Goal: Task Accomplishment & Management: Manage account settings

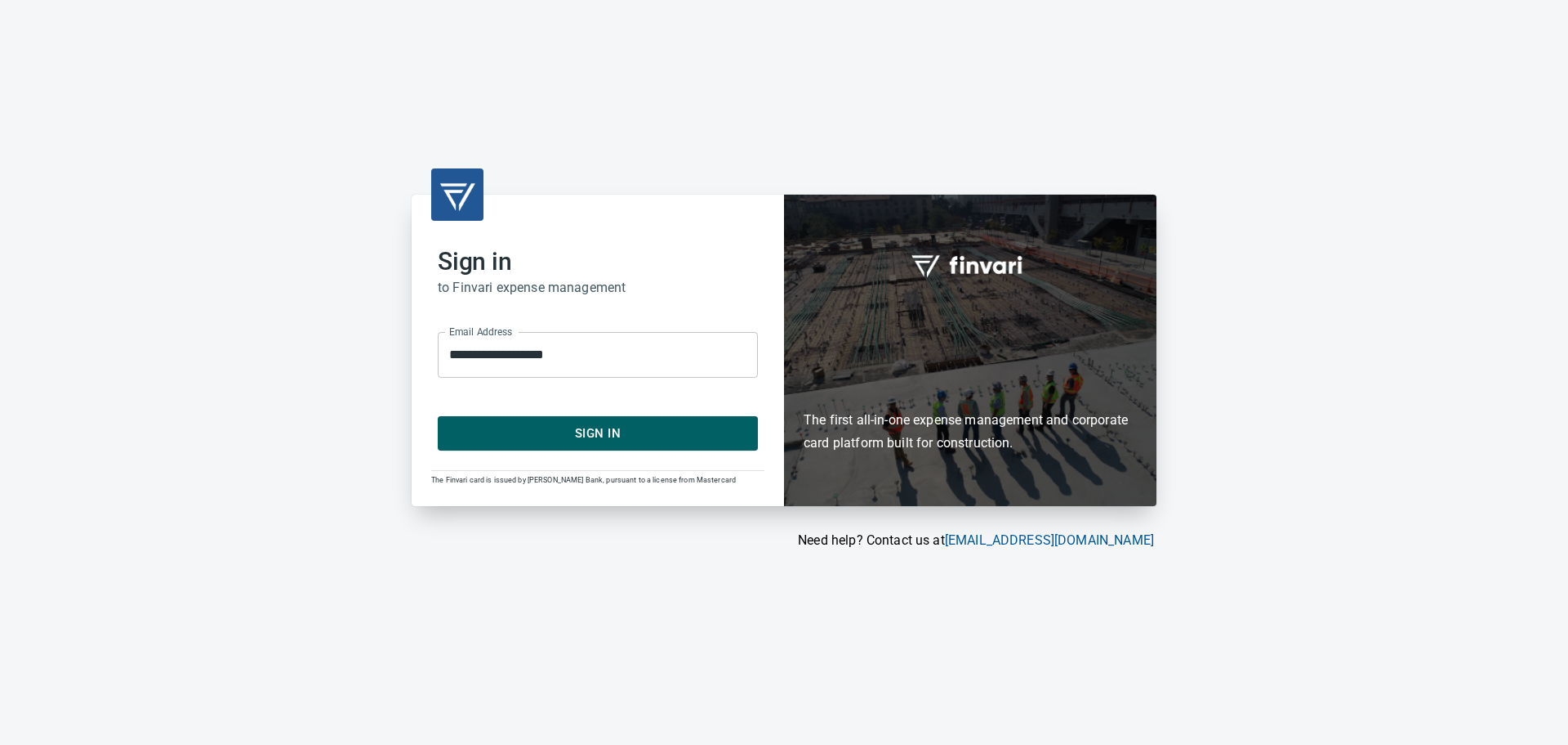
click at [652, 431] on span "Sign In" at bounding box center [597, 433] width 284 height 21
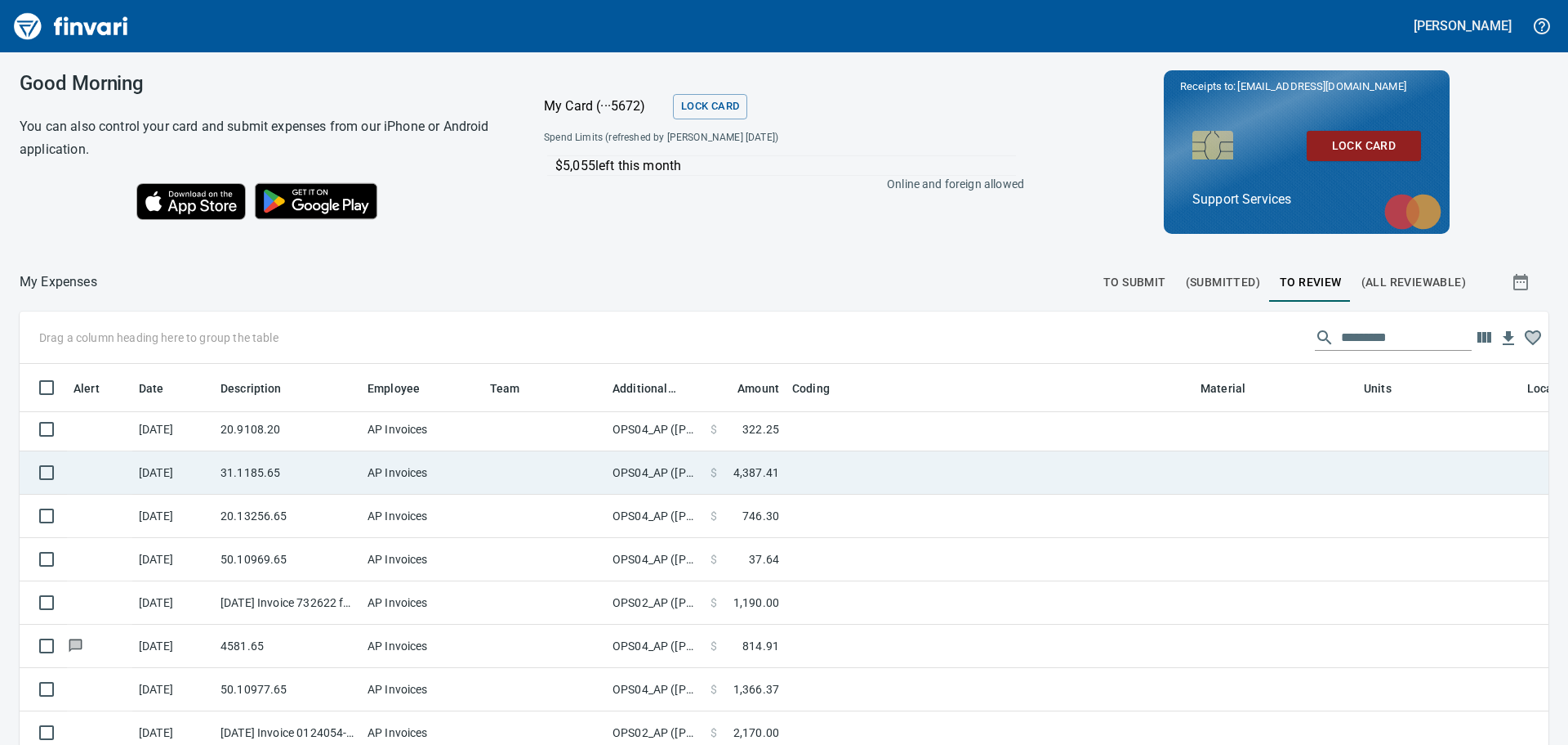
scroll to position [327, 0]
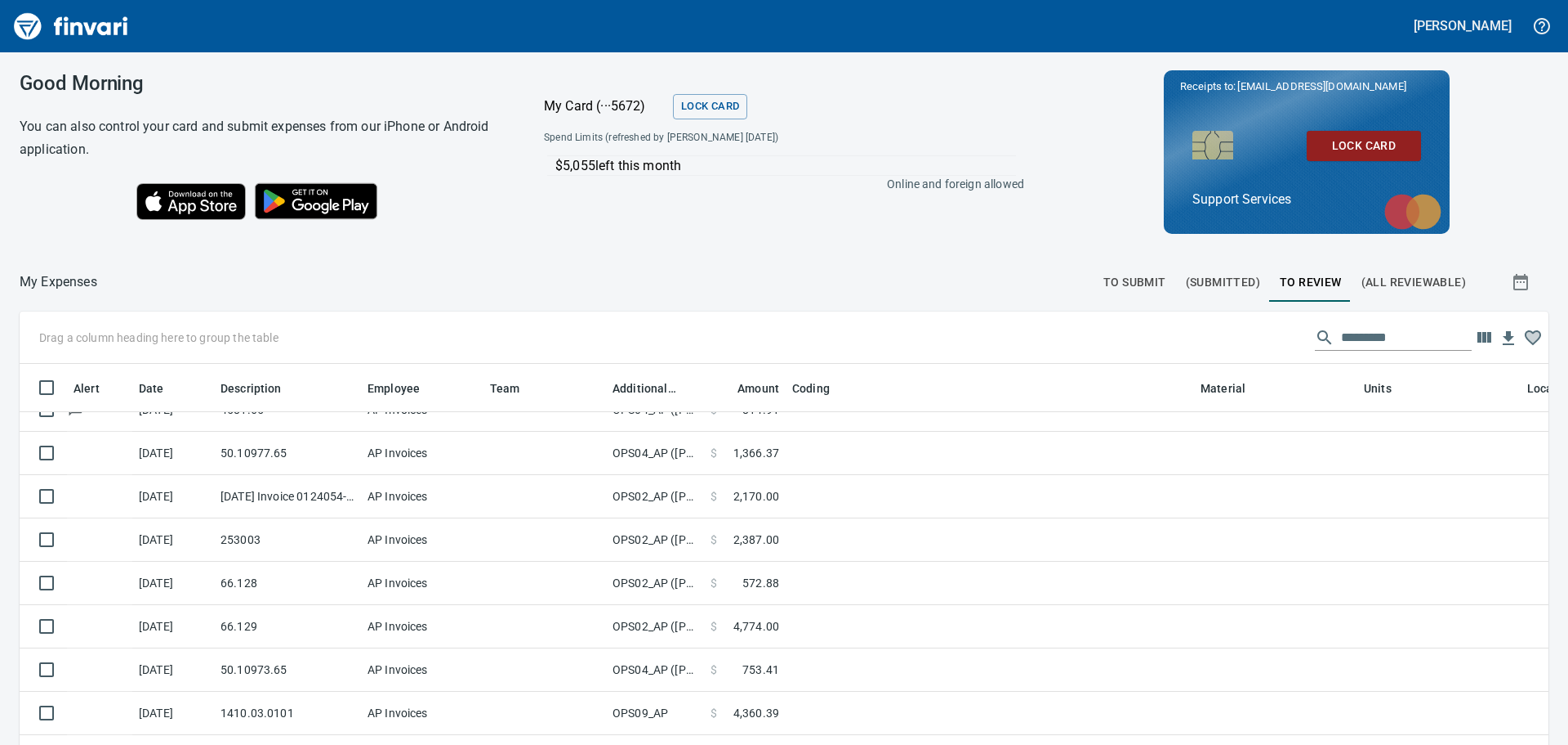
click at [1135, 285] on span "To Submit" at bounding box center [1135, 281] width 63 height 20
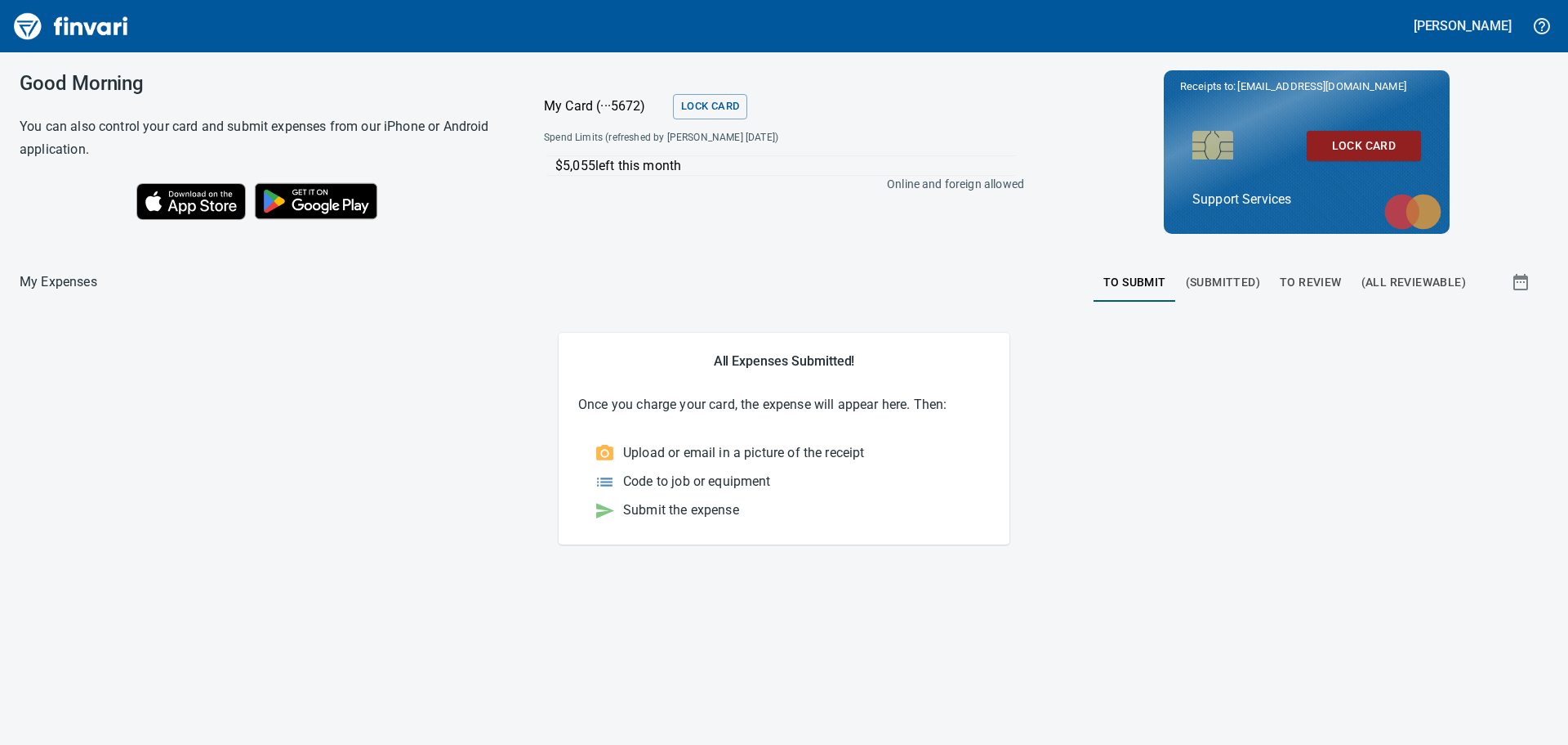
click at [1291, 280] on span "To Review" at bounding box center [1311, 281] width 62 height 20
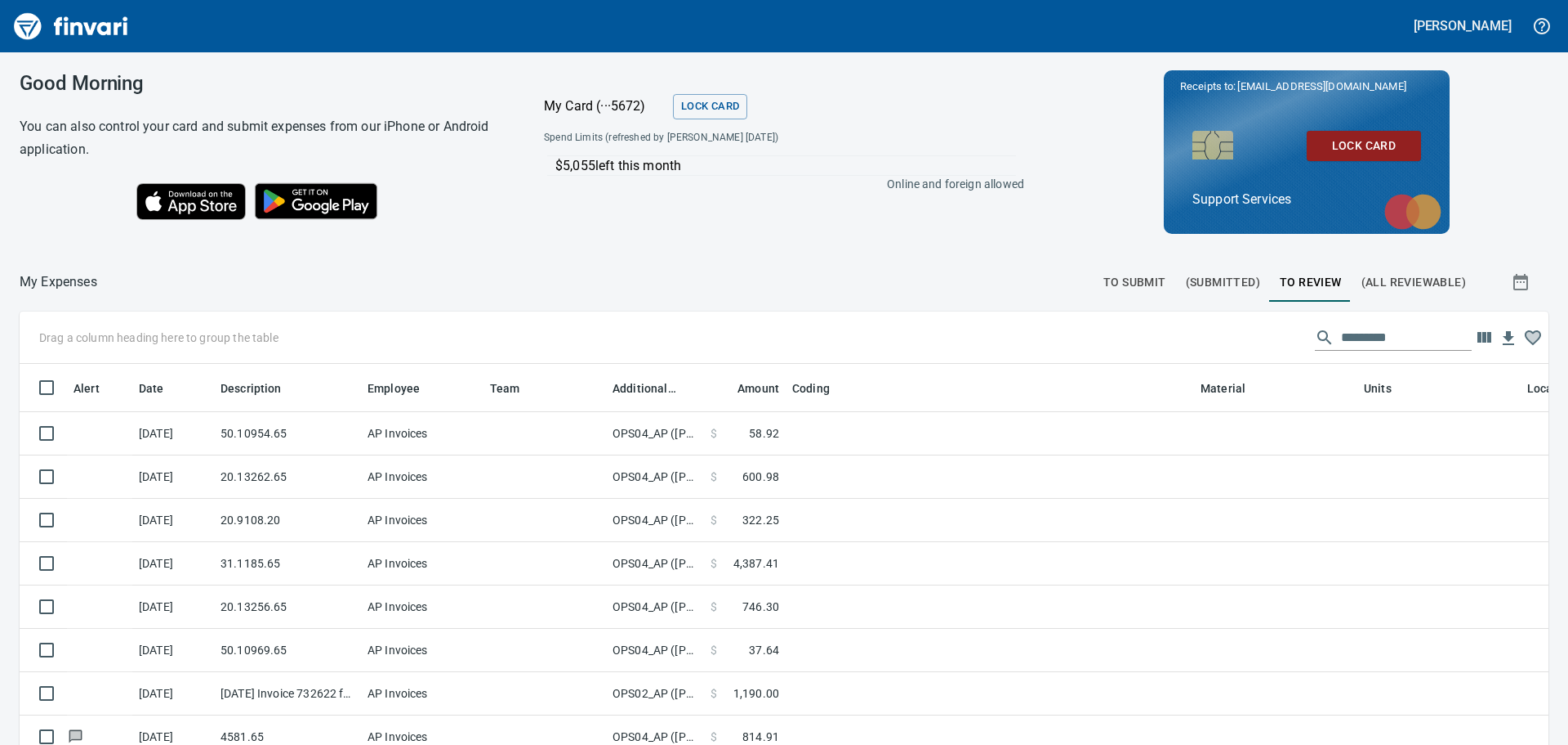
scroll to position [541, 1492]
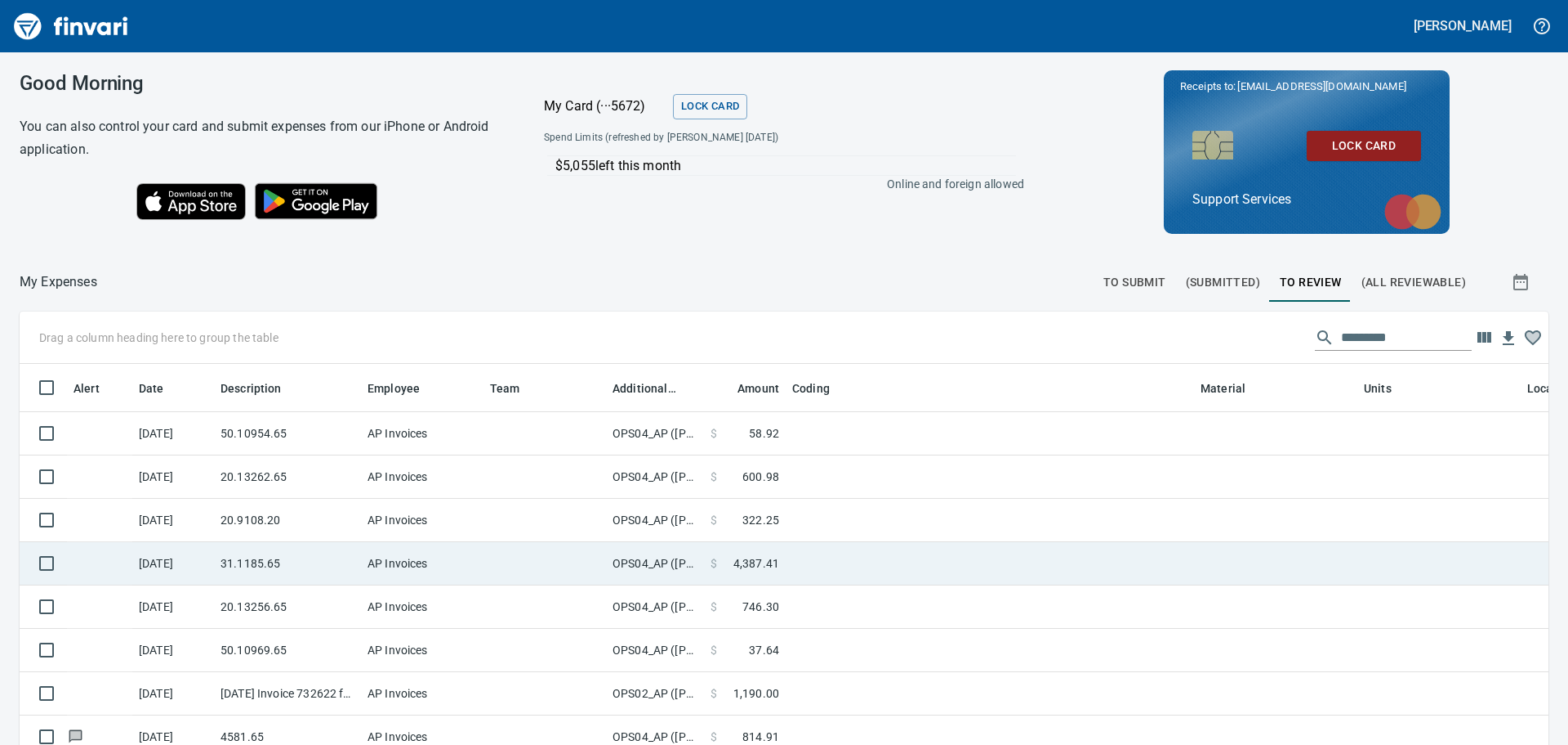
click at [850, 560] on td at bounding box center [990, 563] width 408 height 43
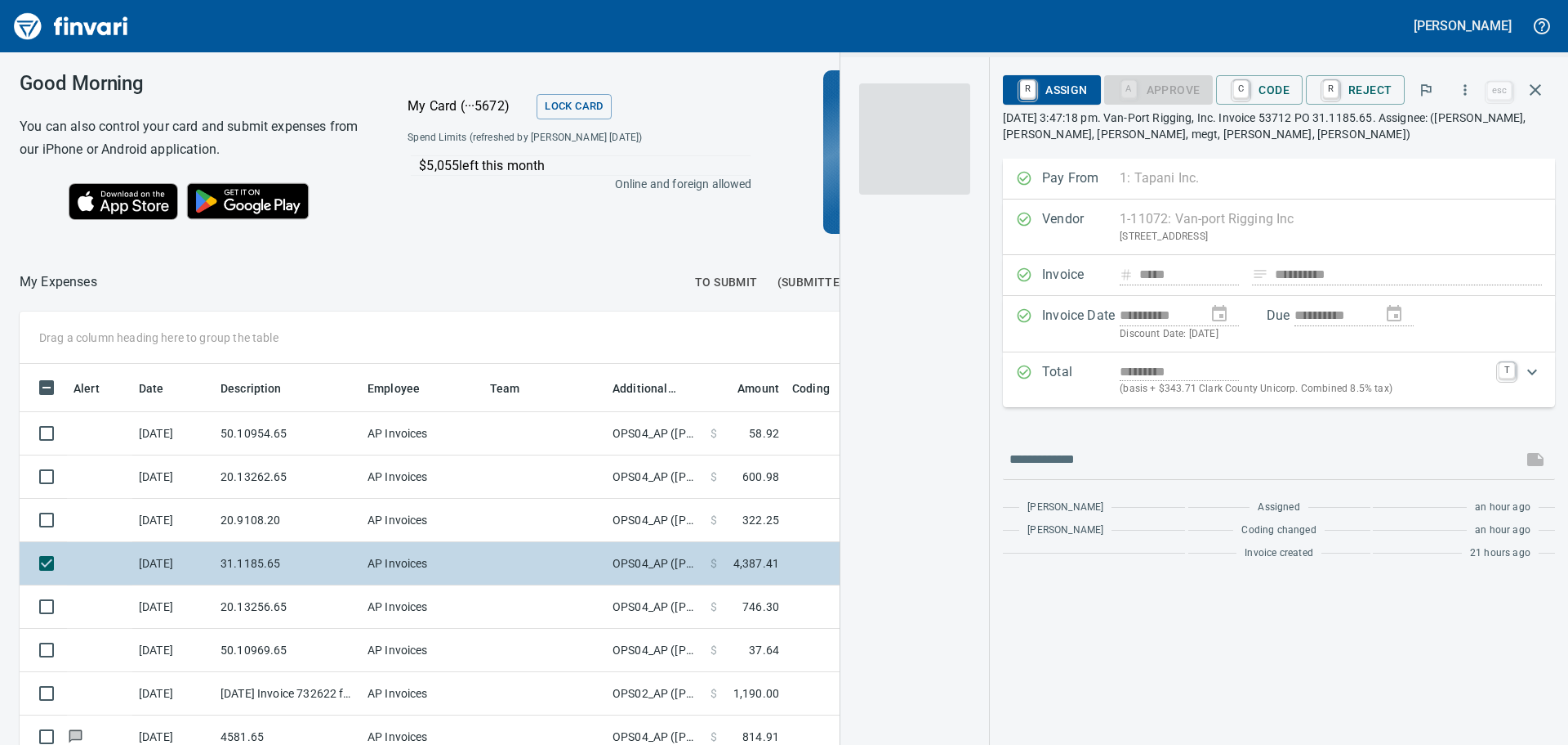
scroll to position [541, 1084]
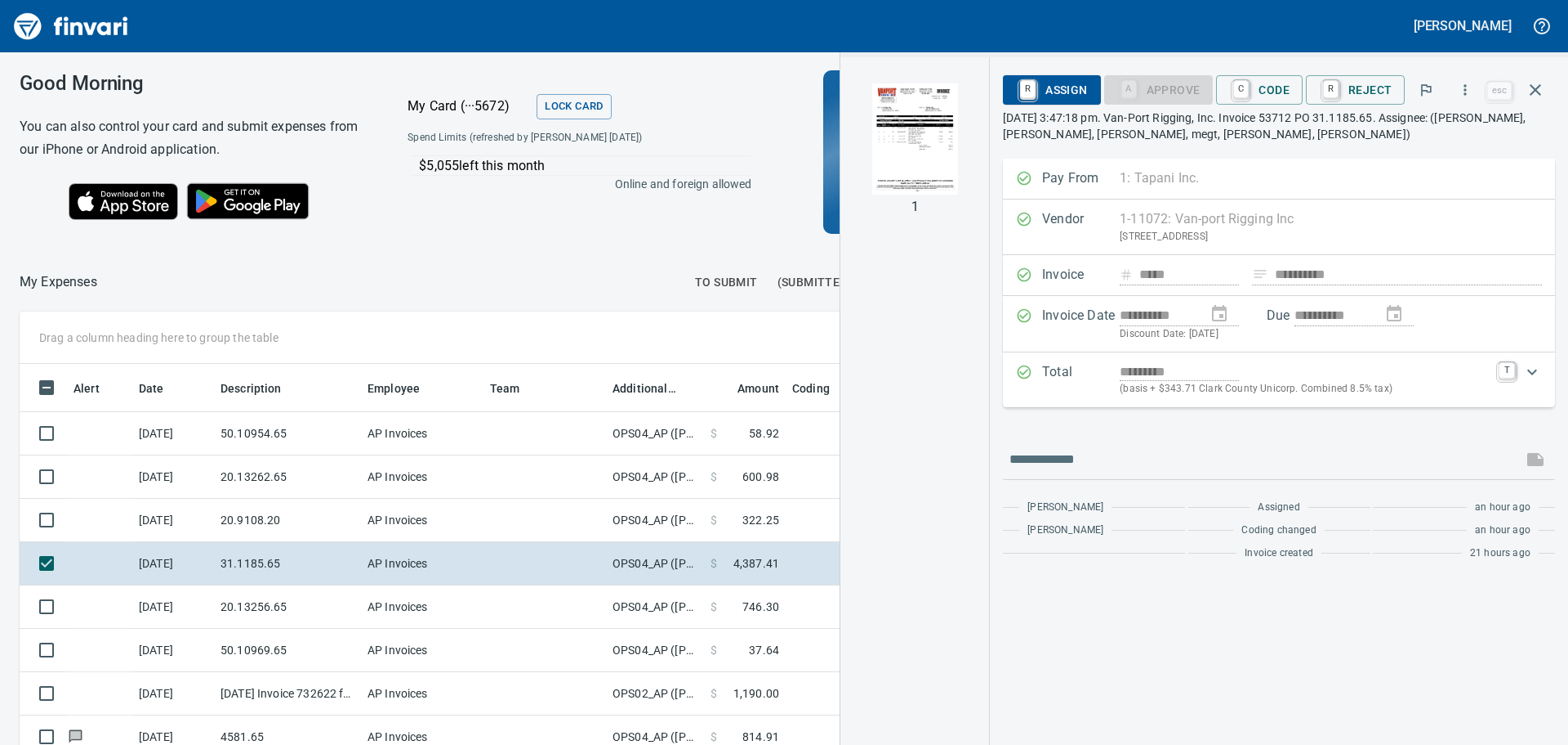
click at [940, 167] on img "button" at bounding box center [914, 138] width 111 height 111
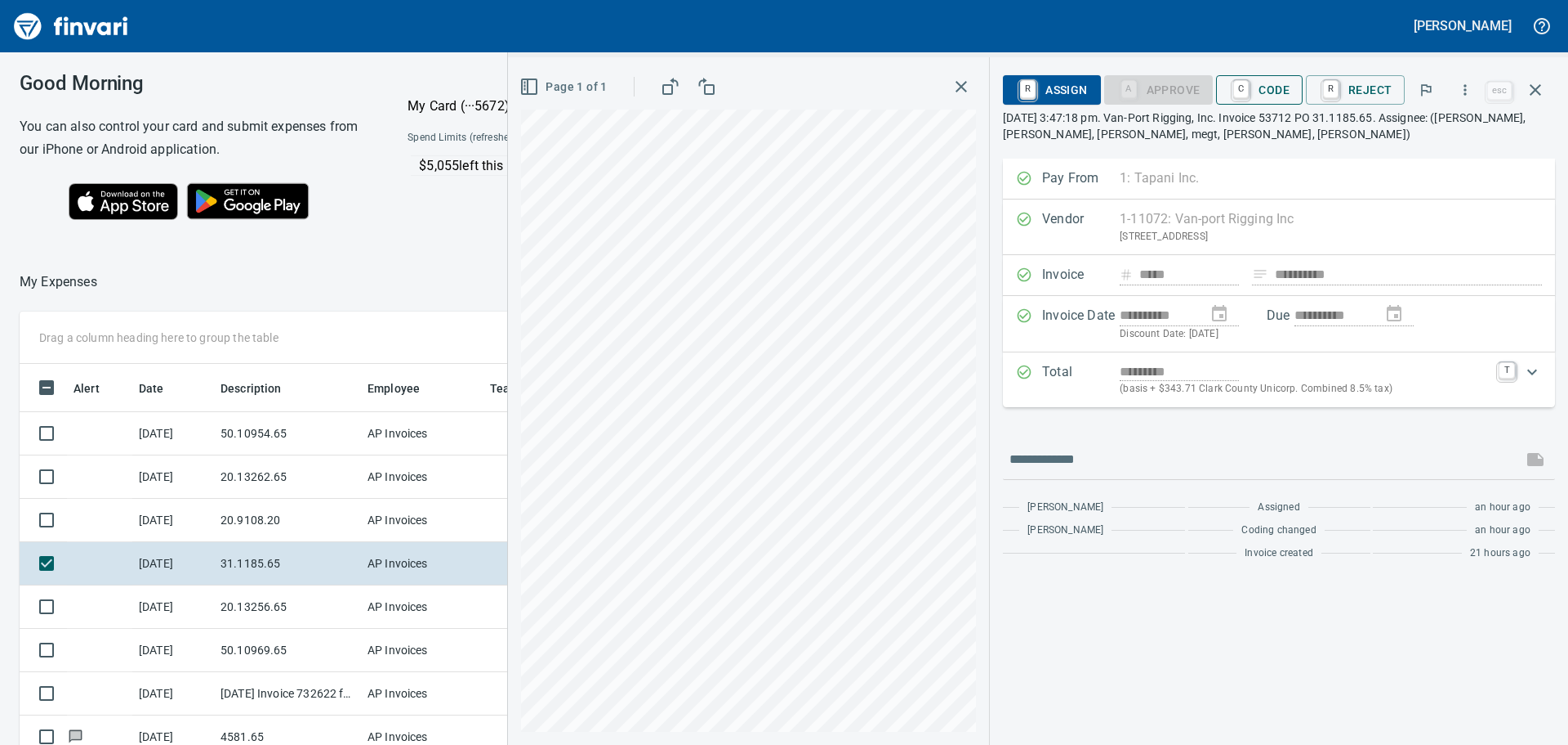
click at [1297, 84] on button "C Code" at bounding box center [1260, 90] width 87 height 30
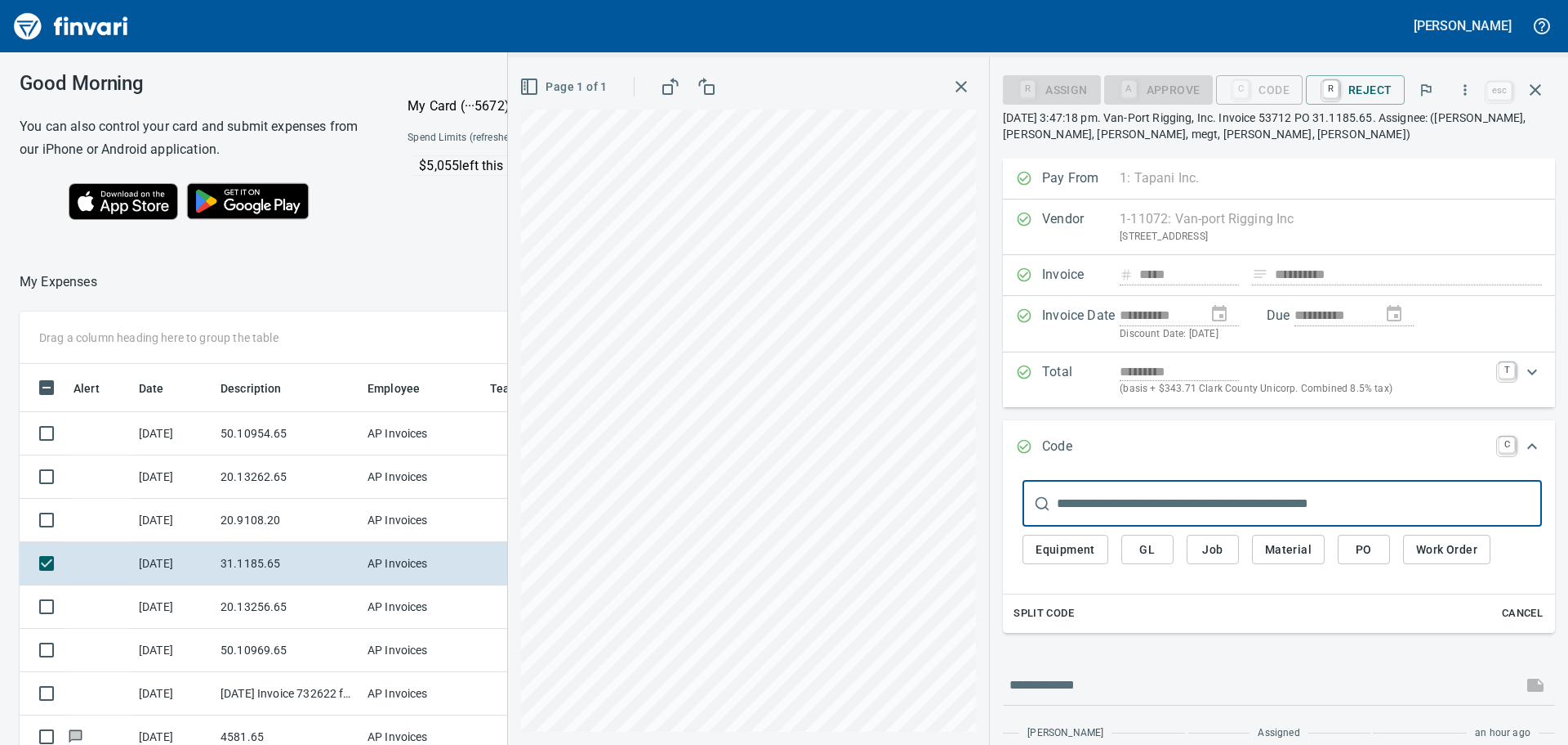
click at [1212, 556] on span "Job" at bounding box center [1213, 549] width 26 height 20
click at [1217, 548] on span "Job" at bounding box center [1213, 549] width 26 height 20
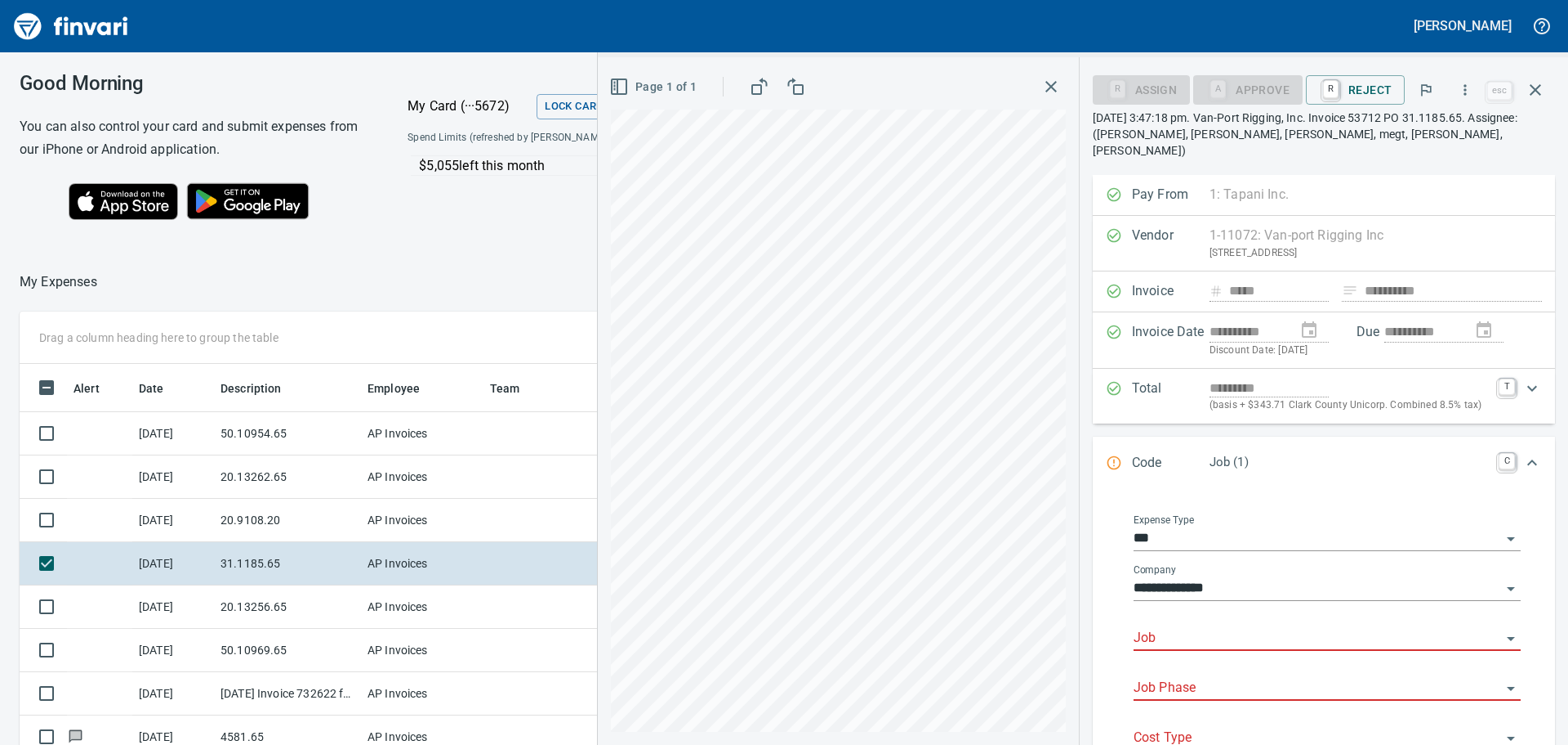
click at [1212, 626] on input "Job" at bounding box center [1318, 638] width 368 height 23
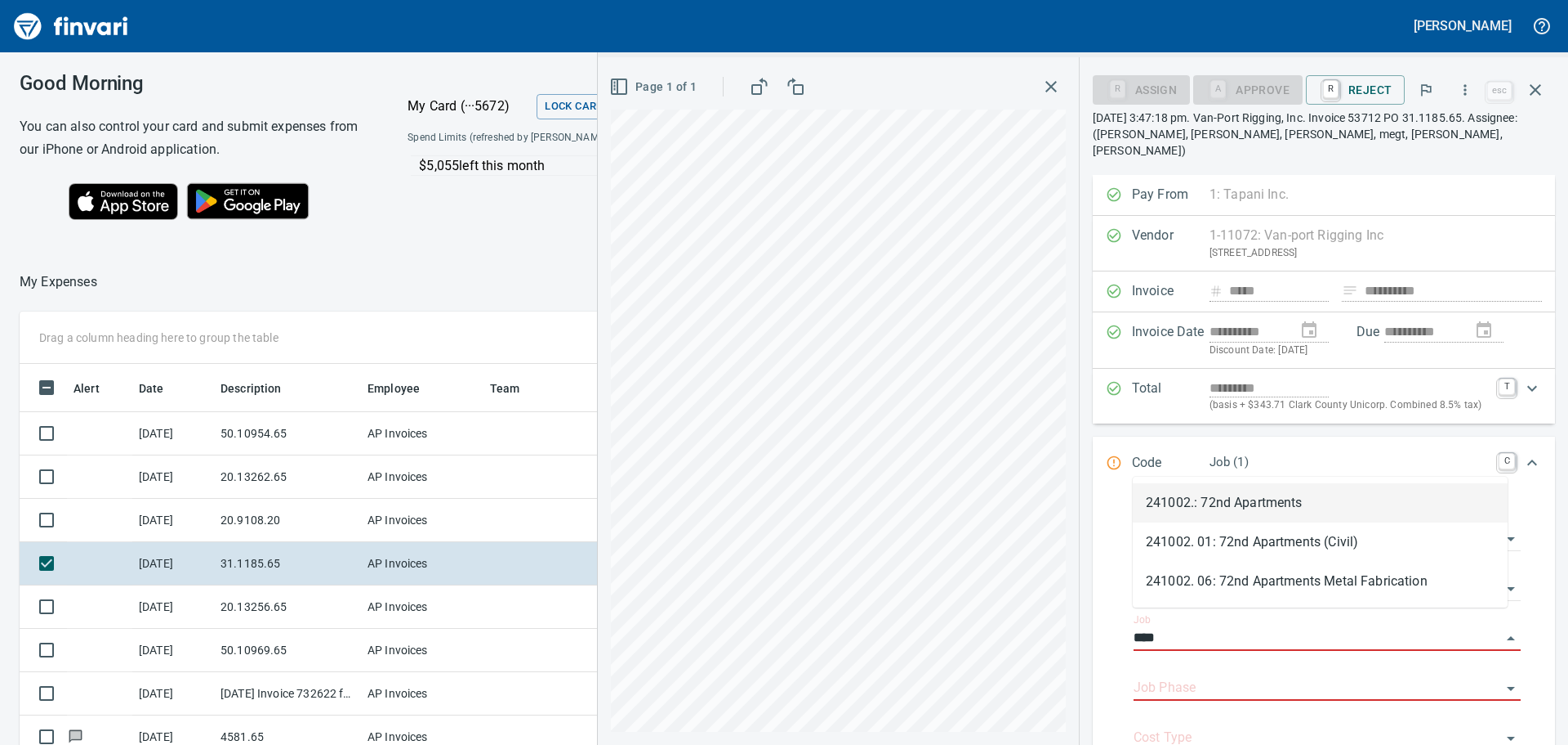
click at [1243, 496] on li "241002.: 72nd Apartments" at bounding box center [1320, 502] width 375 height 40
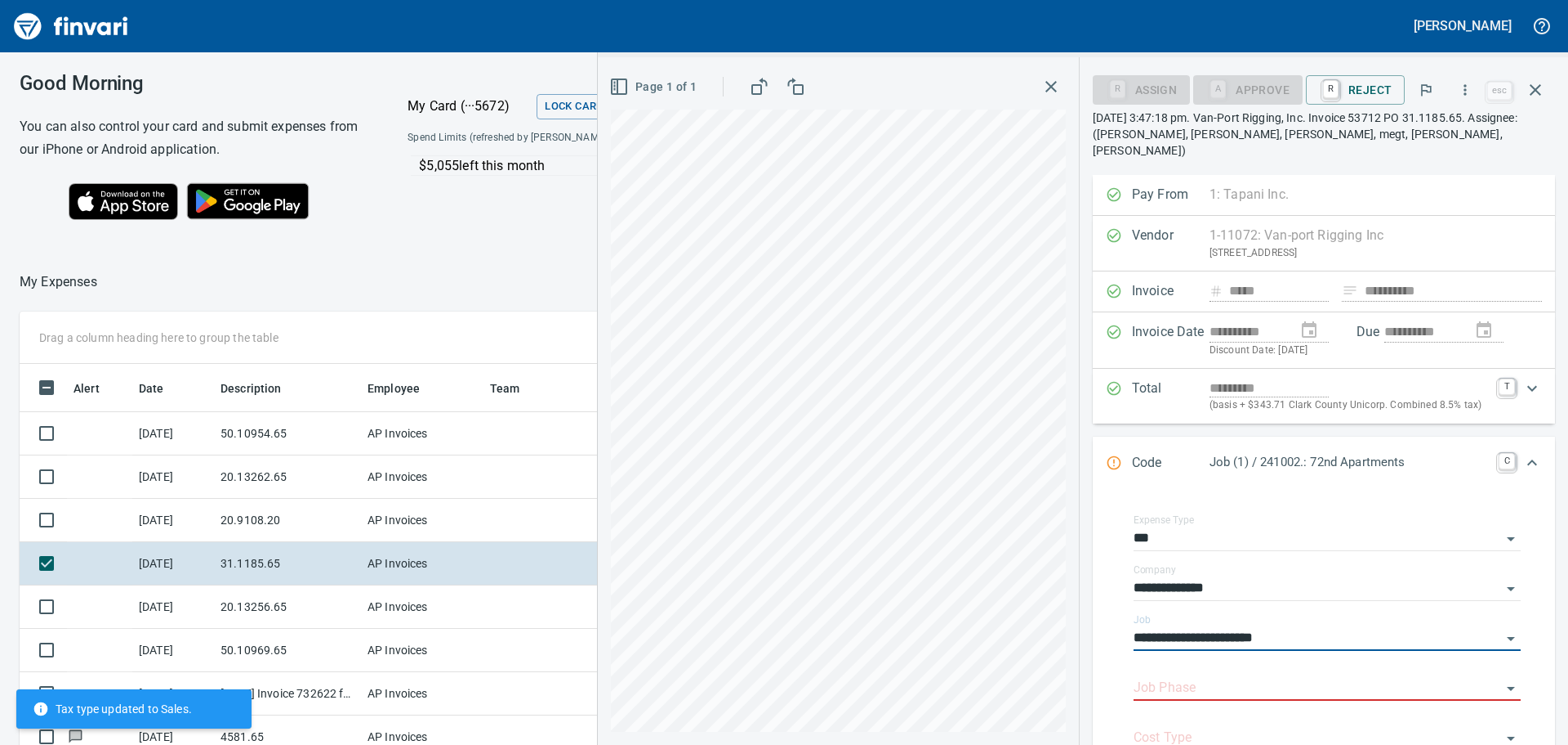
type input "**********"
click at [1207, 659] on body "[PERSON_NAME] Good Morning You can also control your card and submit expenses f…" at bounding box center [784, 372] width 1568 height 745
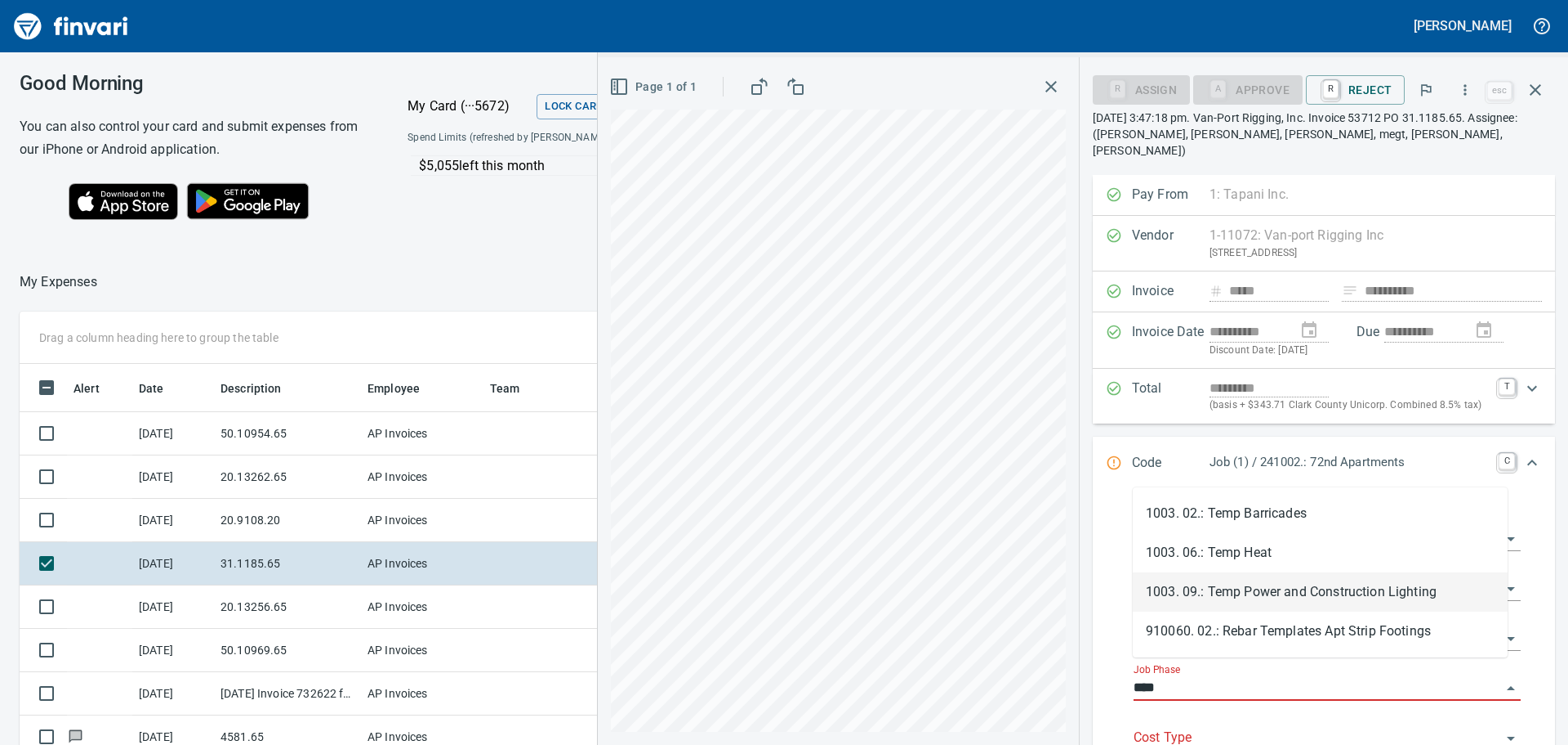
type input "****"
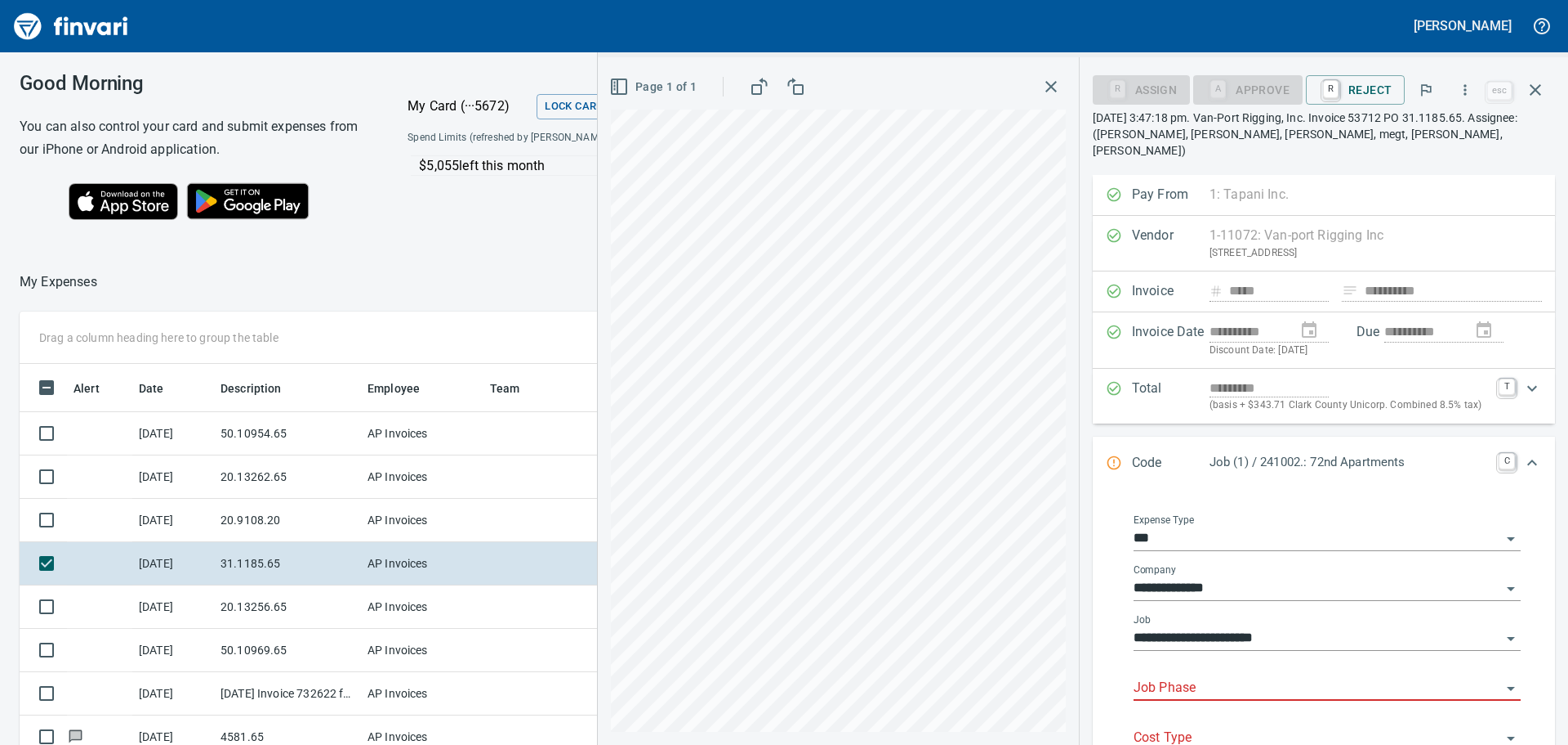
click at [1236, 677] on input "Job Phase" at bounding box center [1318, 688] width 368 height 23
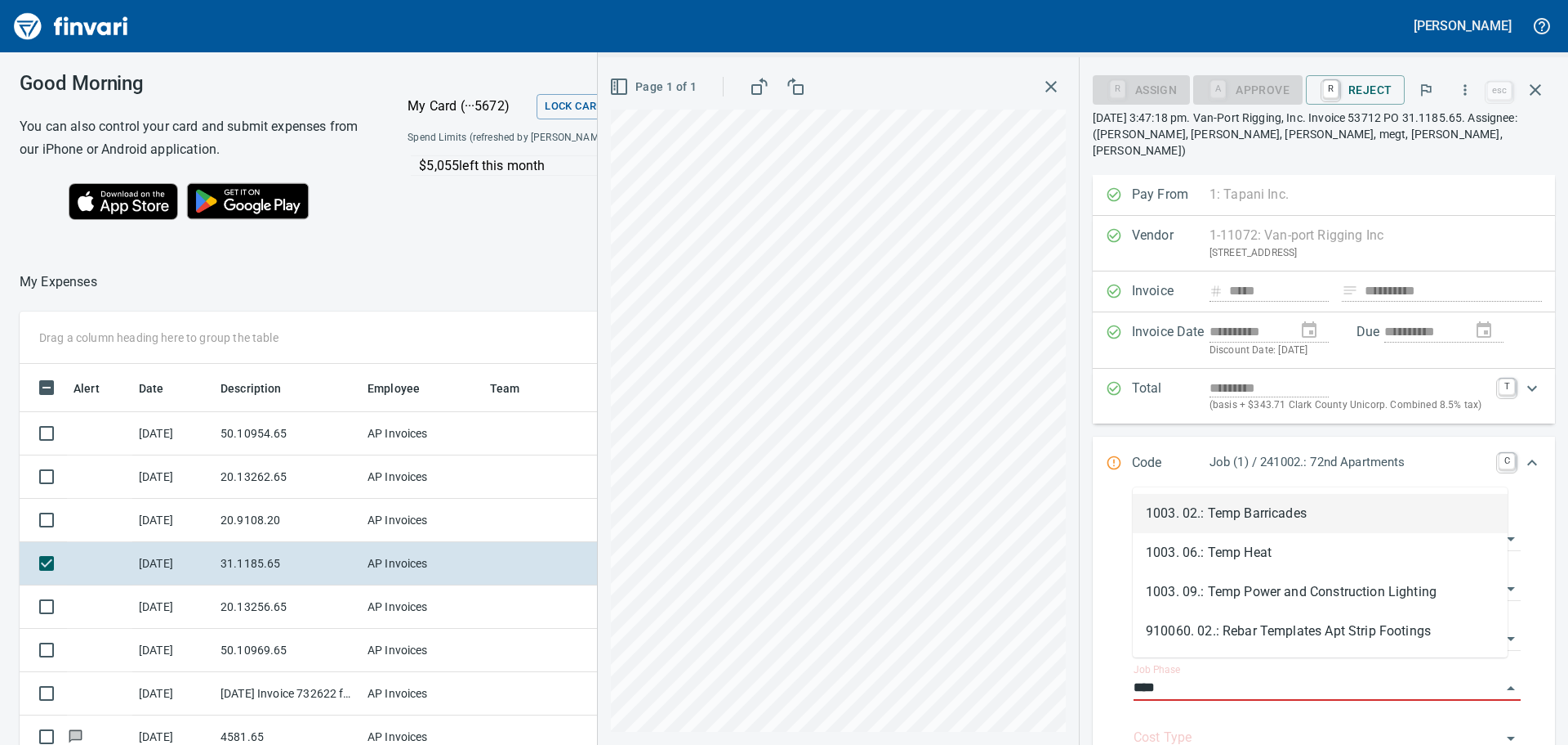
click at [1298, 518] on li "1003. 02.: Temp Barricades" at bounding box center [1320, 513] width 375 height 40
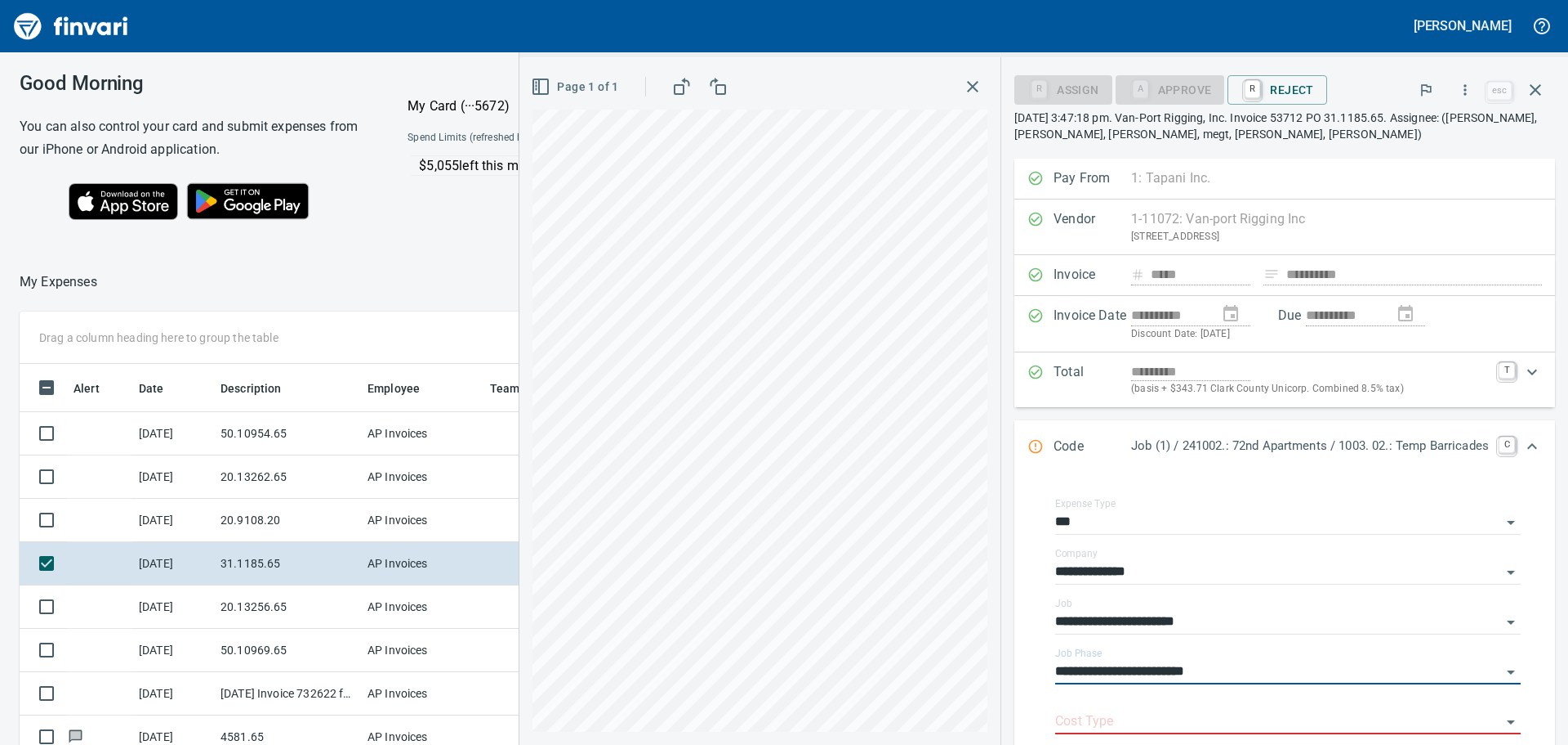
type input "**********"
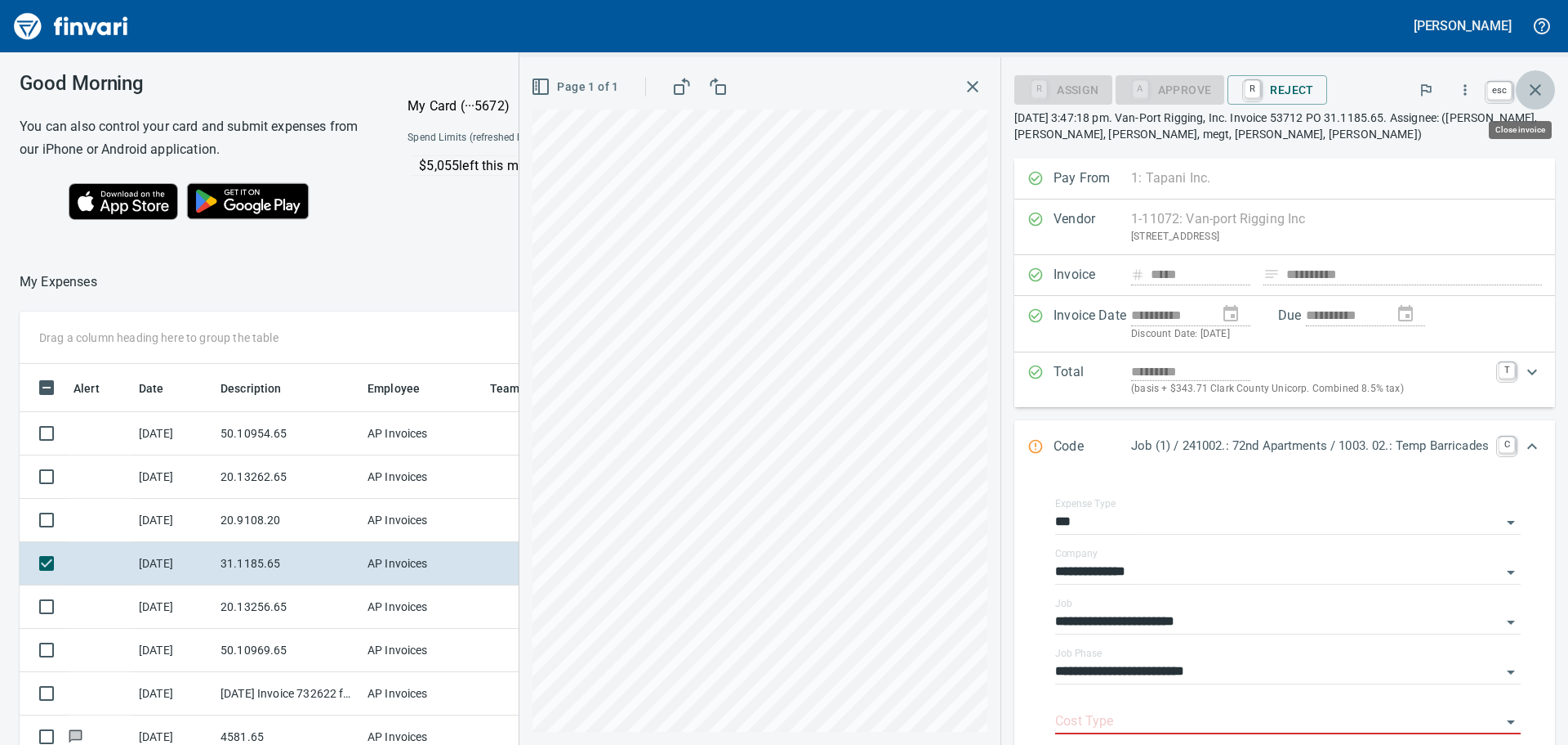
click at [1532, 90] on icon "button" at bounding box center [1535, 90] width 19 height 19
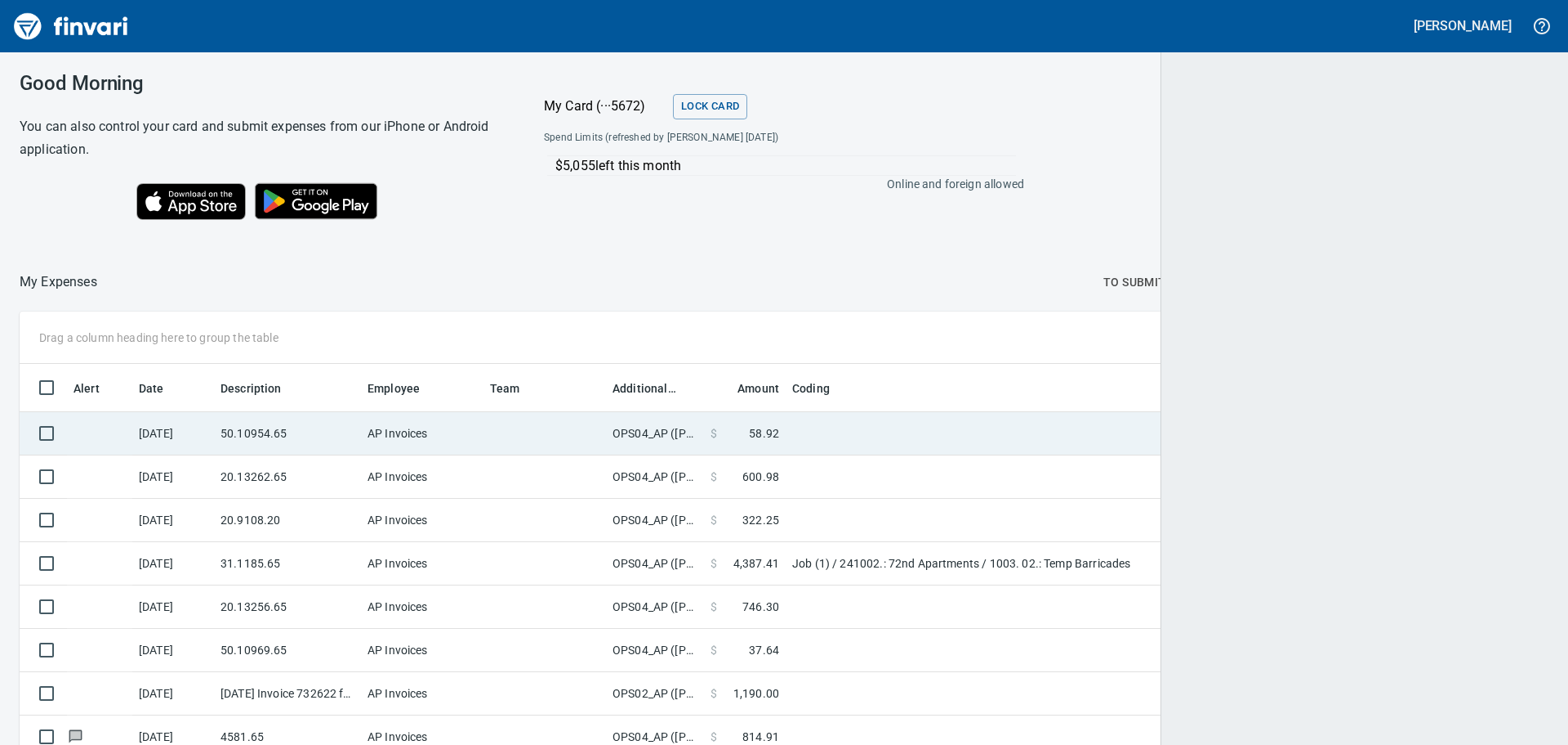
scroll to position [541, 1492]
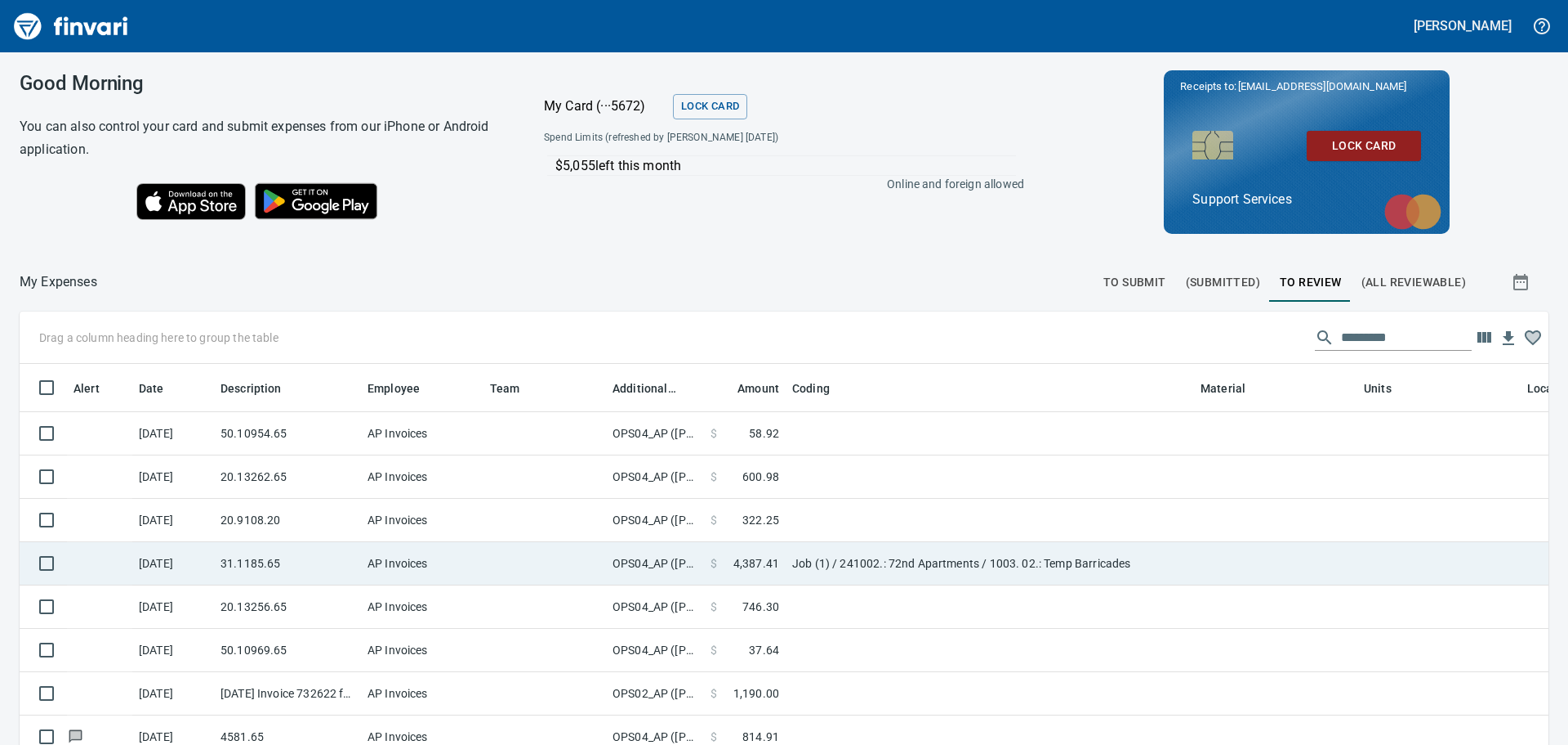
click at [1183, 562] on td "Job (1) / 241002.: 72nd Apartments / 1003. 02.: Temp Barricades" at bounding box center [990, 563] width 408 height 43
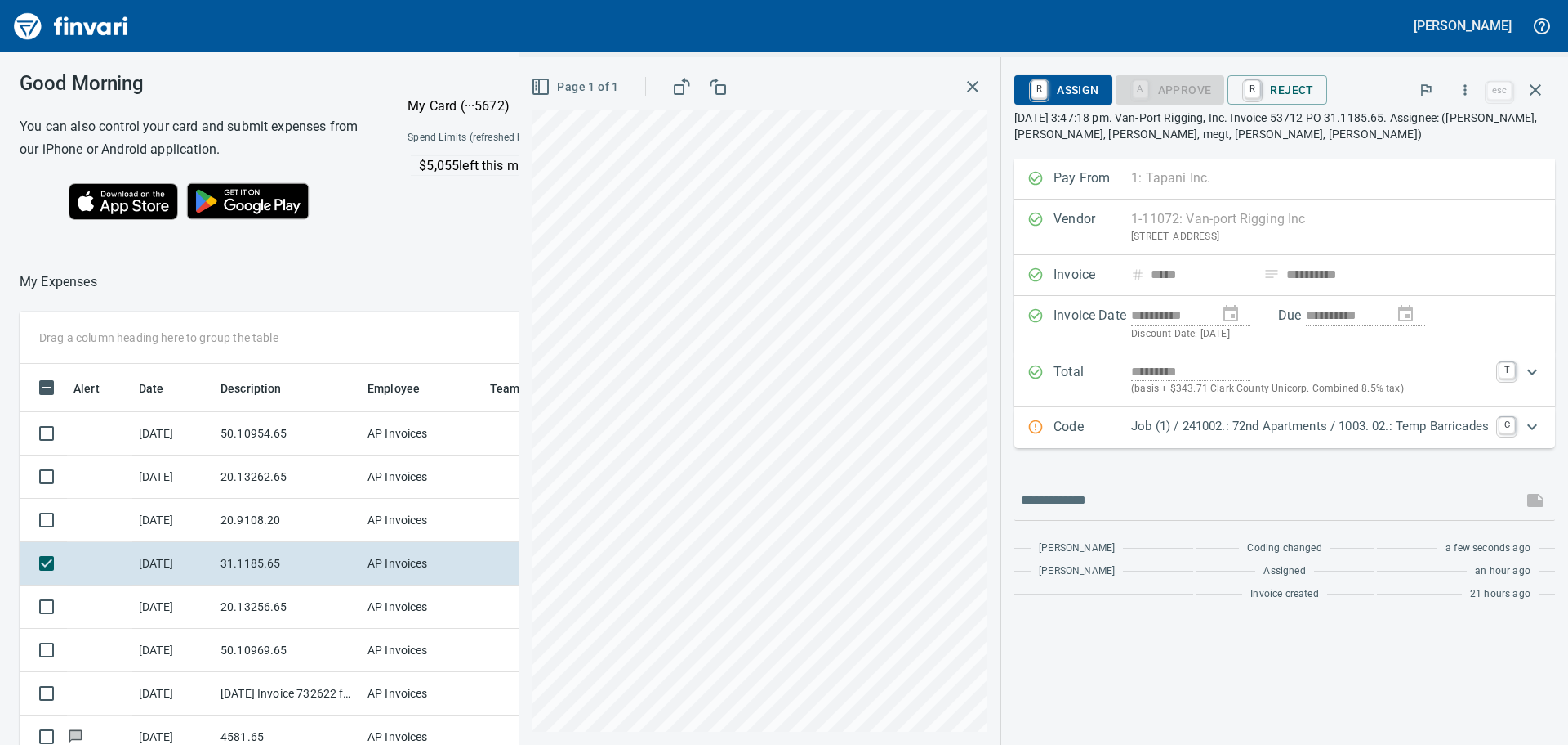
scroll to position [541, 1084]
click at [1530, 437] on div "Expand" at bounding box center [1532, 426] width 39 height 40
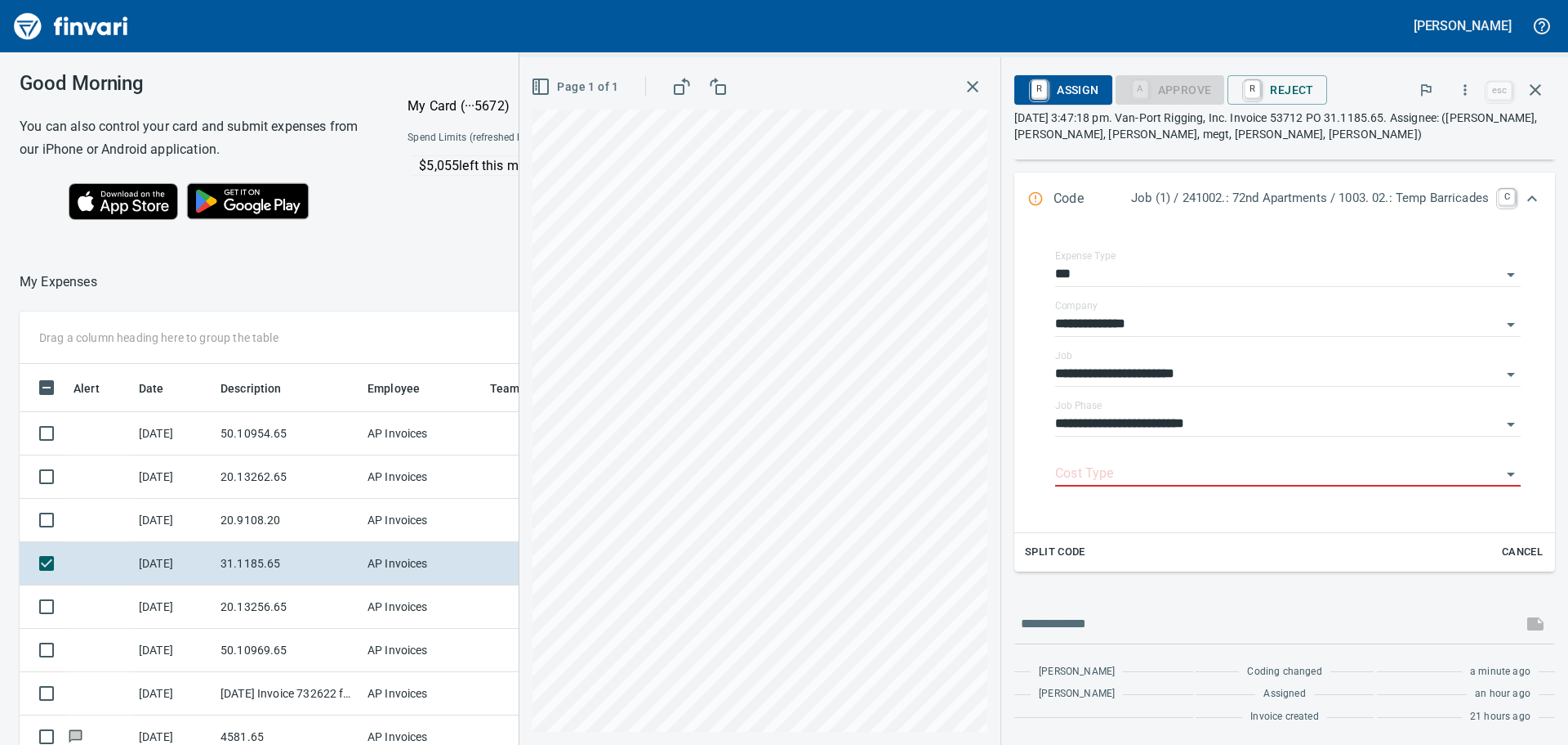
click at [1514, 548] on span "Cancel" at bounding box center [1523, 552] width 44 height 19
type input "*****"
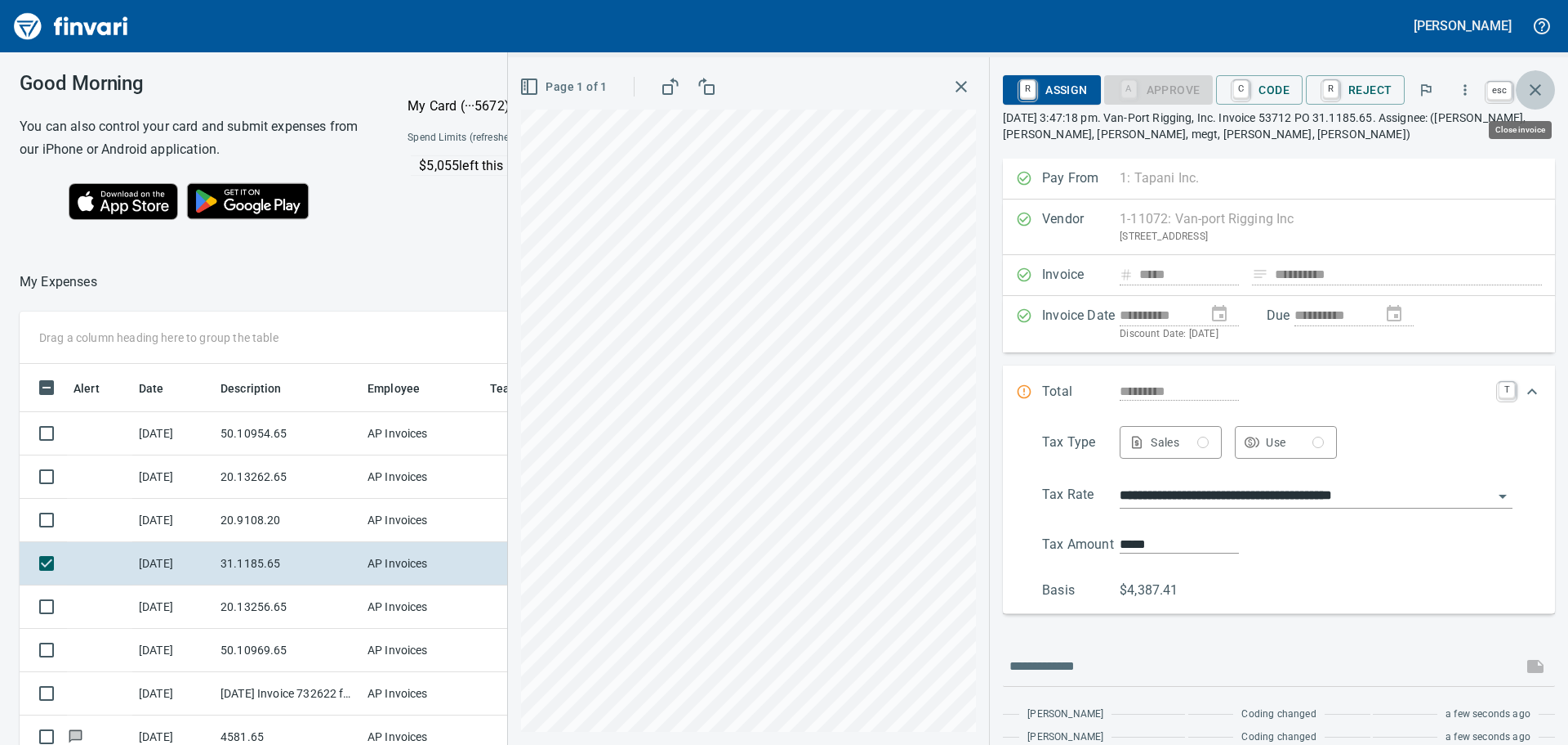
click at [1539, 87] on icon "button" at bounding box center [1535, 90] width 12 height 12
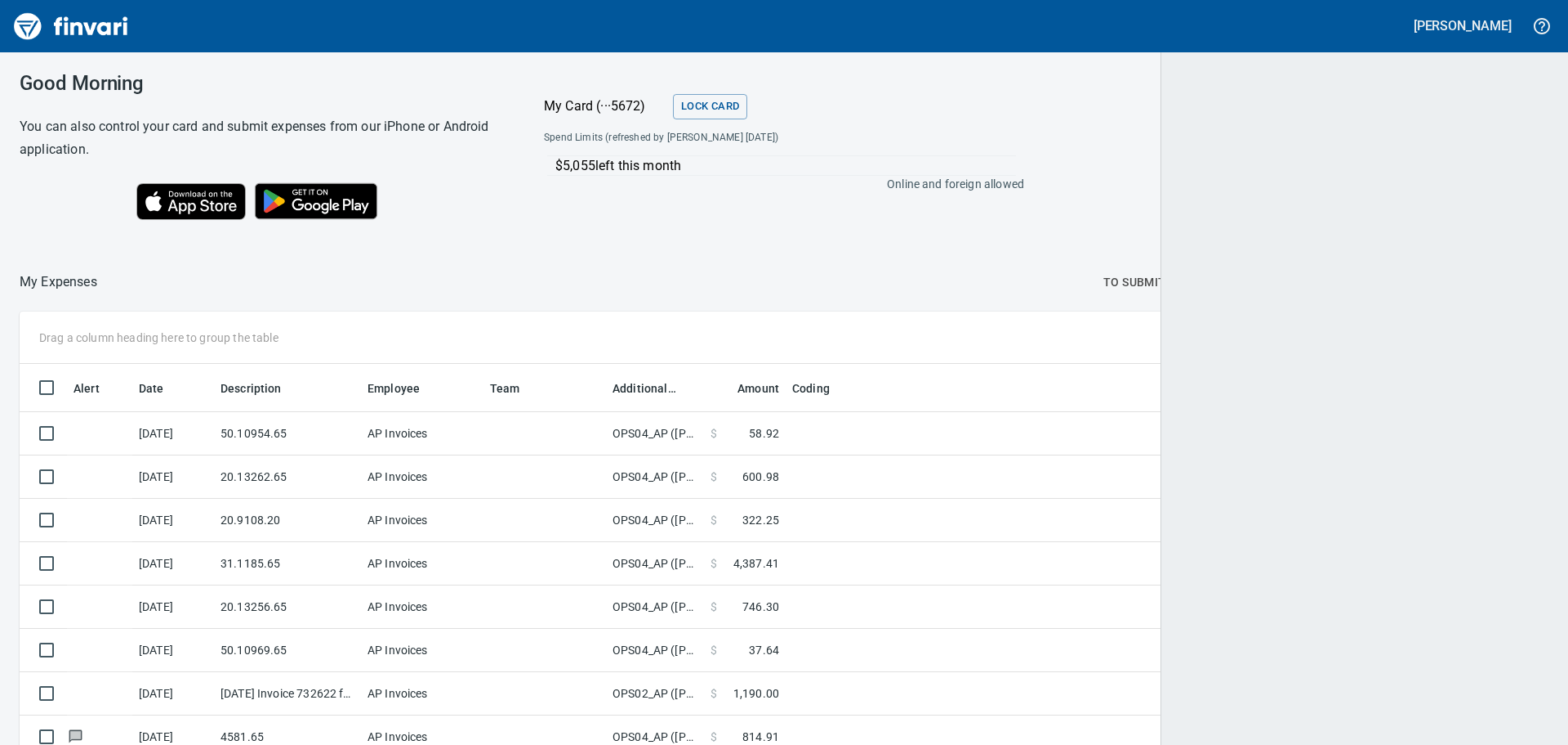
scroll to position [541, 1490]
